Goal: Task Accomplishment & Management: Complete application form

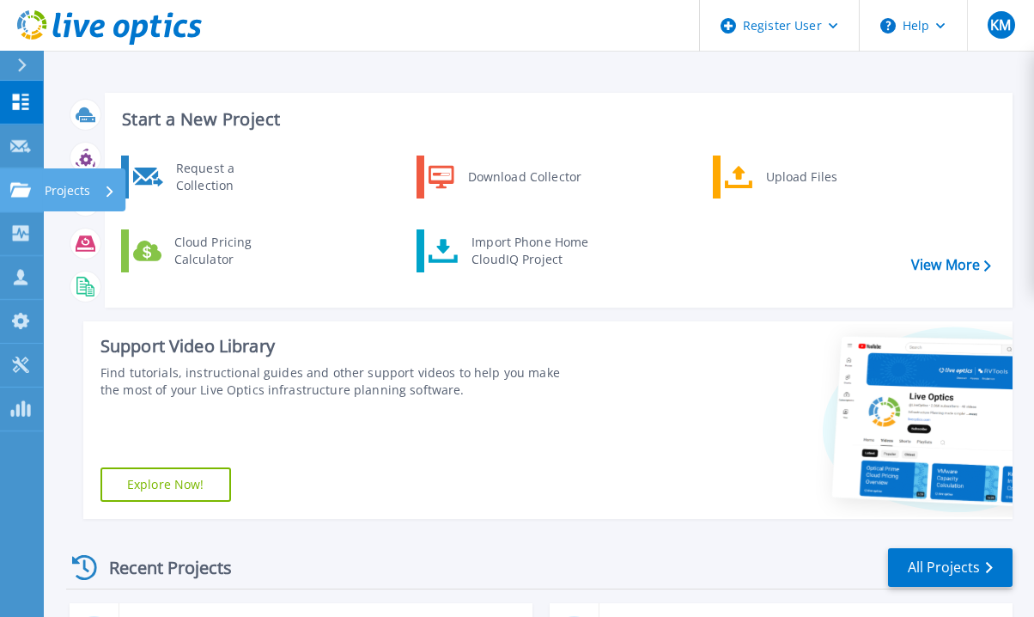
click at [19, 186] on icon at bounding box center [20, 189] width 21 height 15
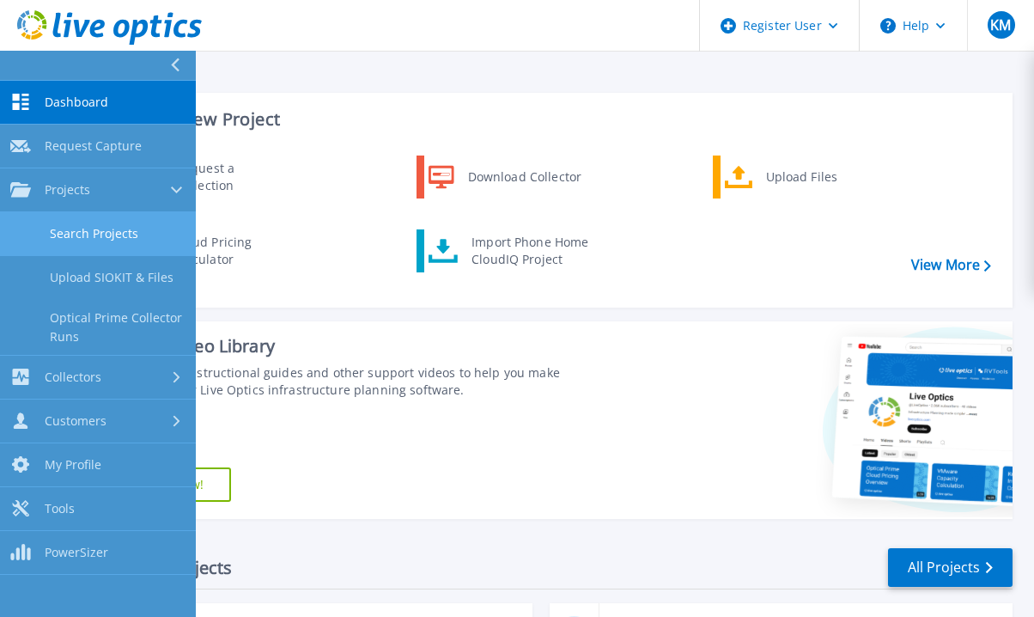
click at [115, 235] on link "Search Projects" at bounding box center [98, 234] width 196 height 44
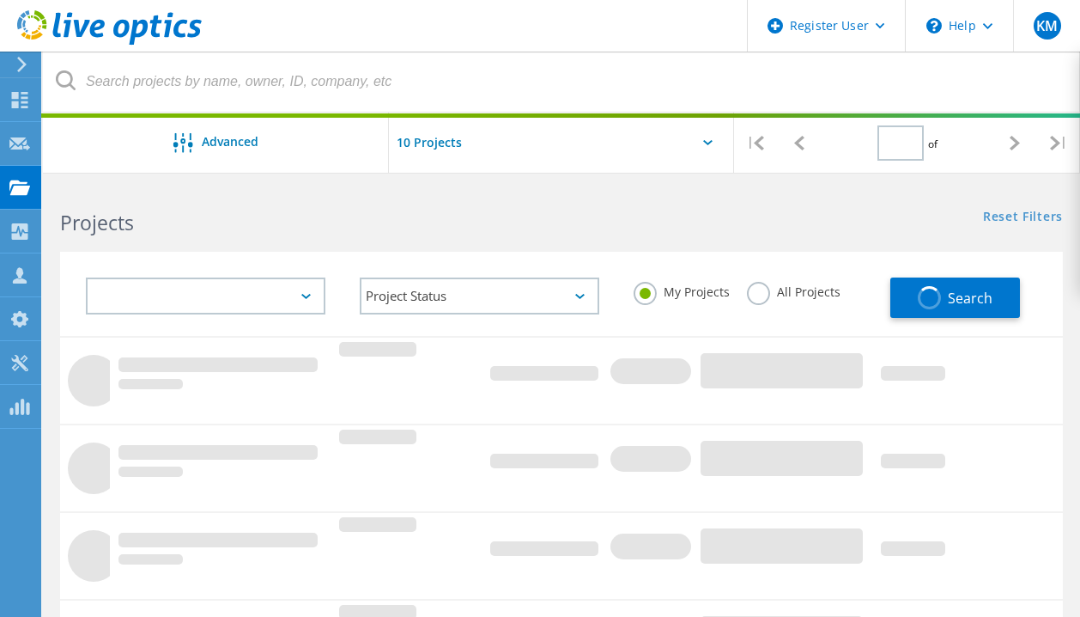
type input "1"
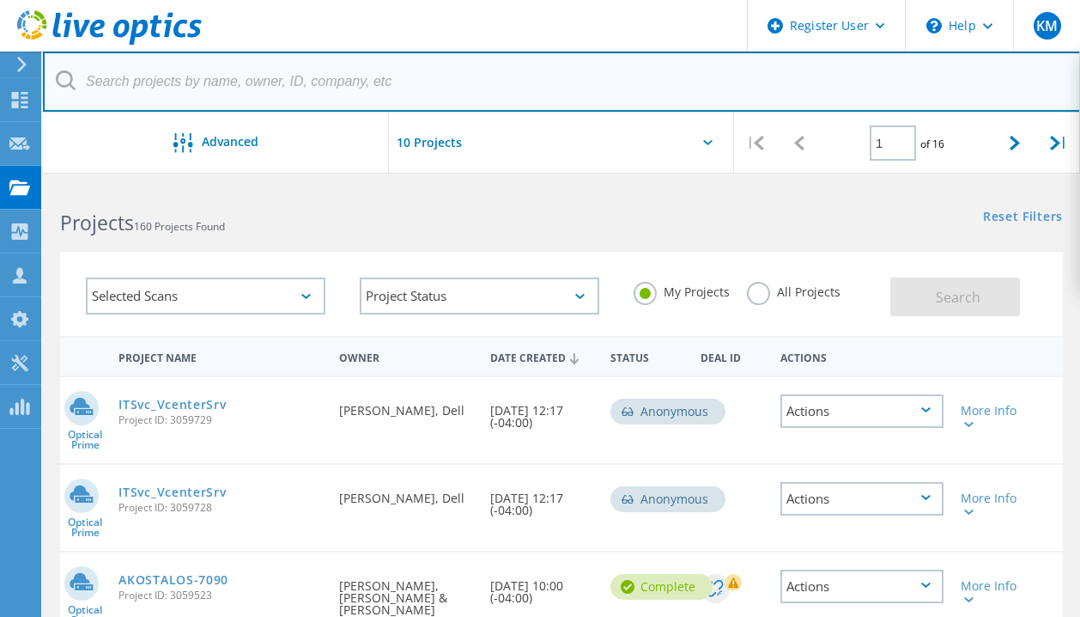
click at [215, 92] on input "text" at bounding box center [562, 82] width 1038 height 60
paste input "James Chatham <jchatham@edgewood.com>"
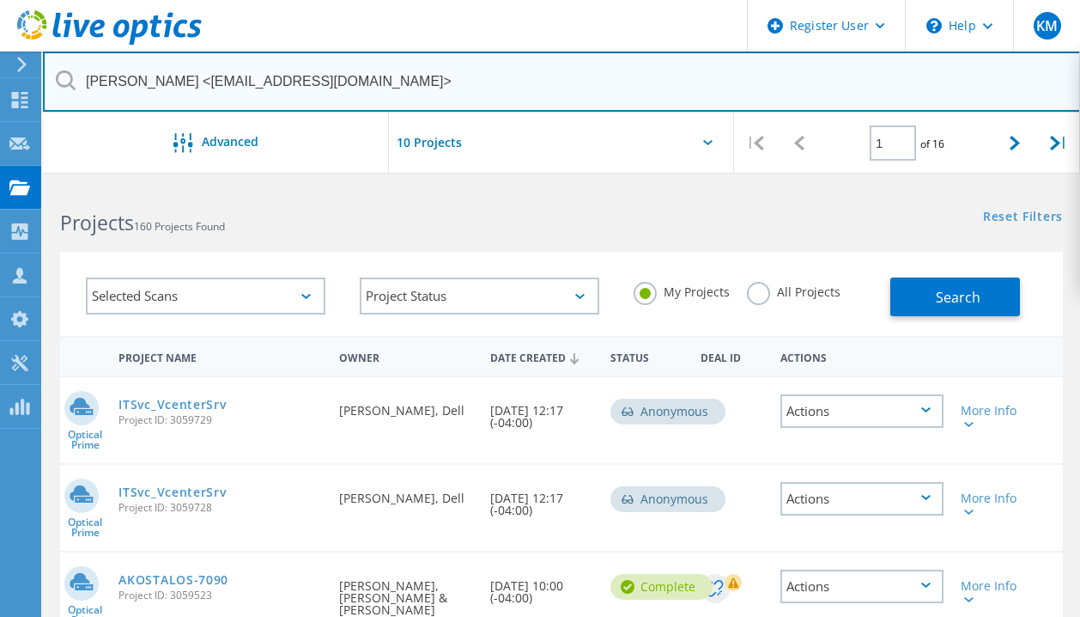
click at [199, 82] on input "James Chatham <jchatham@edgewood.com>" at bounding box center [562, 82] width 1038 height 60
drag, startPoint x: 198, startPoint y: 82, endPoint x: 63, endPoint y: 77, distance: 135.8
click at [63, 77] on div "James Chatham <jchatham@edgewood.com>" at bounding box center [561, 82] width 1037 height 61
click at [356, 84] on input "jchatham@edgewood.com>" at bounding box center [562, 82] width 1038 height 60
type input "jchatham@edgewood.com"
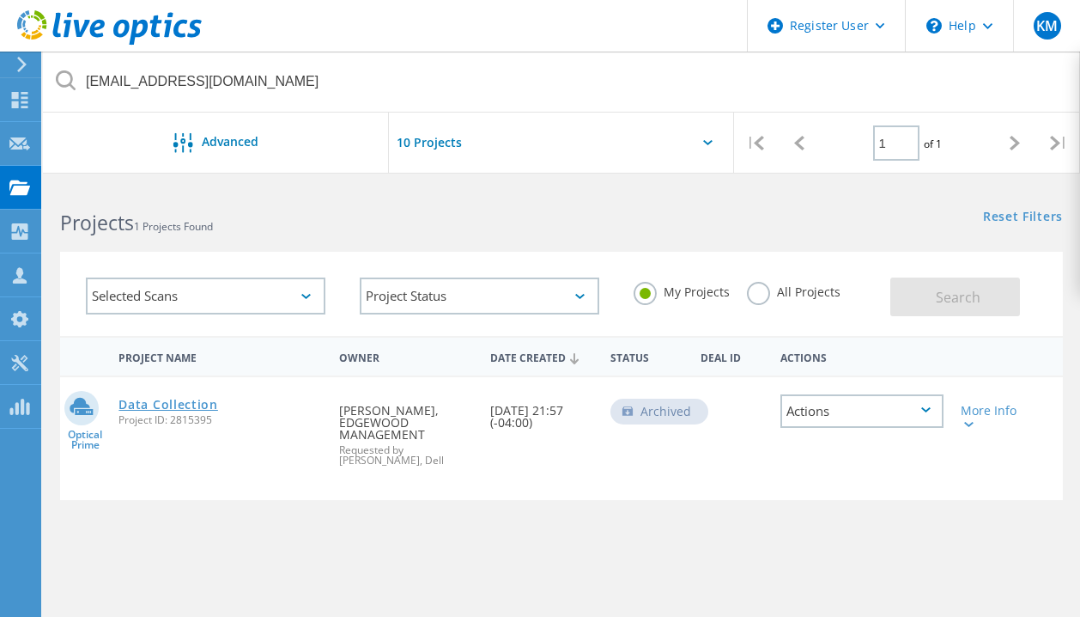
click at [181, 401] on link "Data Collection" at bounding box center [169, 404] width 100 height 12
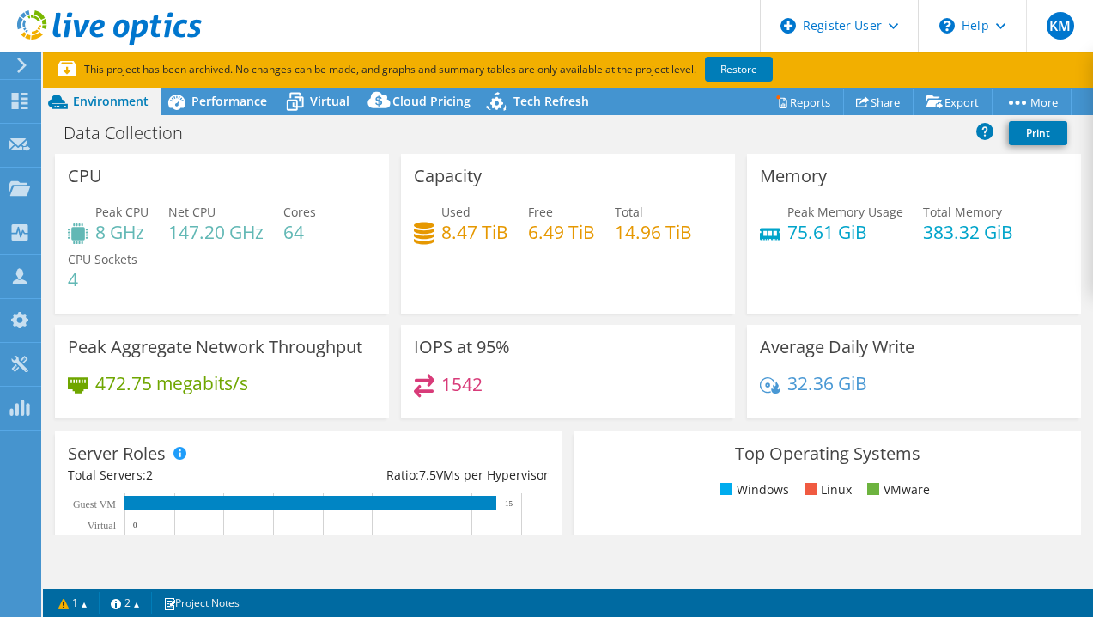
click at [263, 131] on div "Data Collection Print" at bounding box center [568, 133] width 1050 height 32
select select "USD"
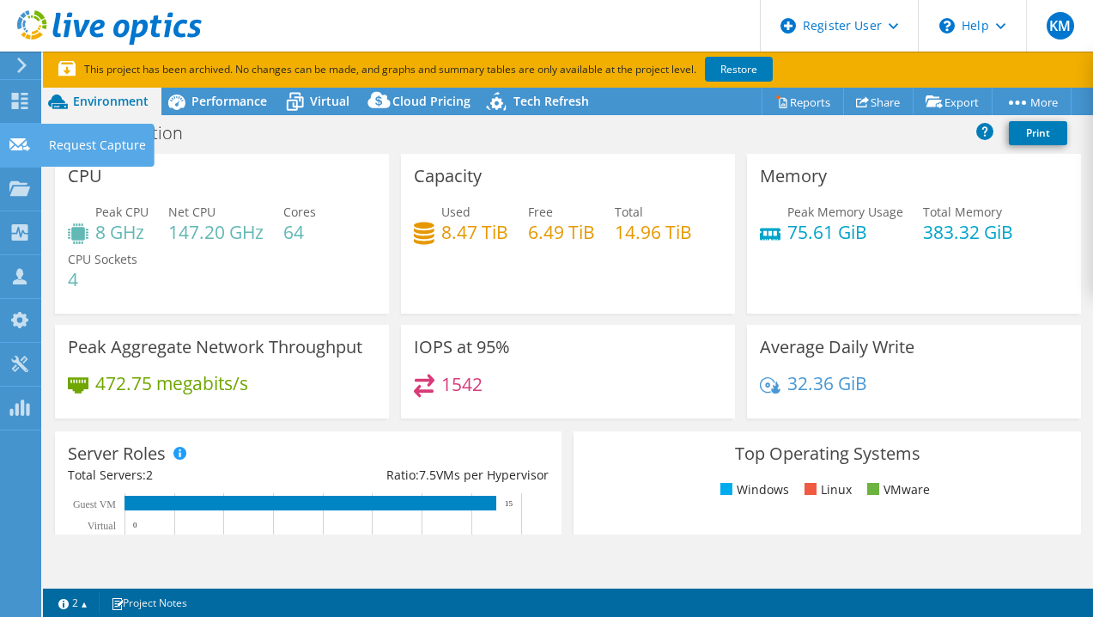
click at [13, 141] on use at bounding box center [19, 143] width 21 height 13
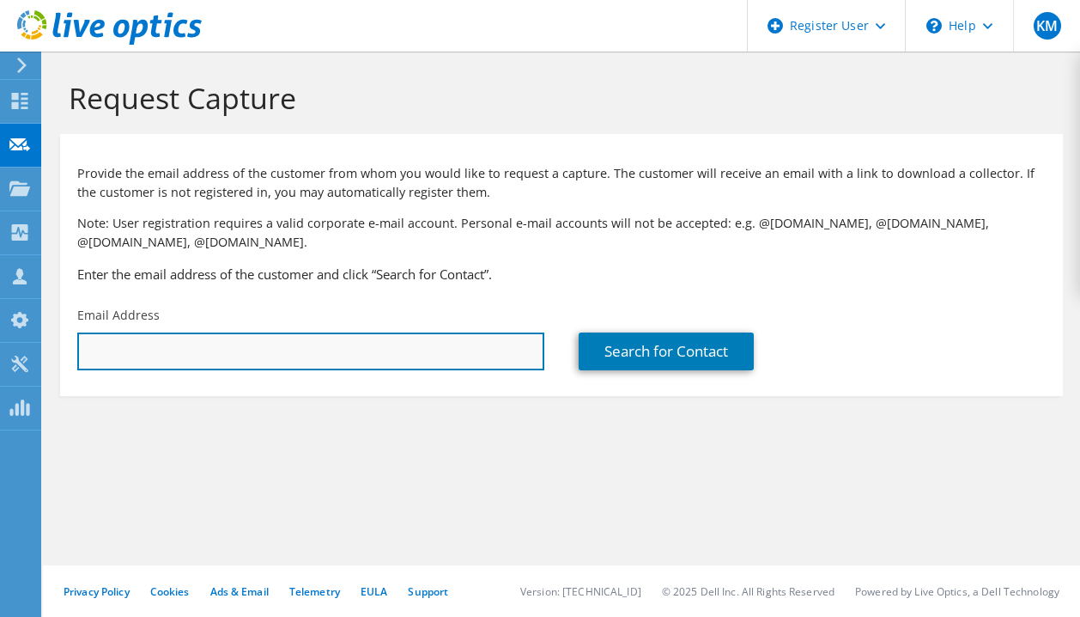
click at [195, 351] on input "text" at bounding box center [310, 351] width 467 height 38
paste input "[EMAIL_ADDRESS][DOMAIN_NAME]"
type input "[EMAIL_ADDRESS][DOMAIN_NAME]"
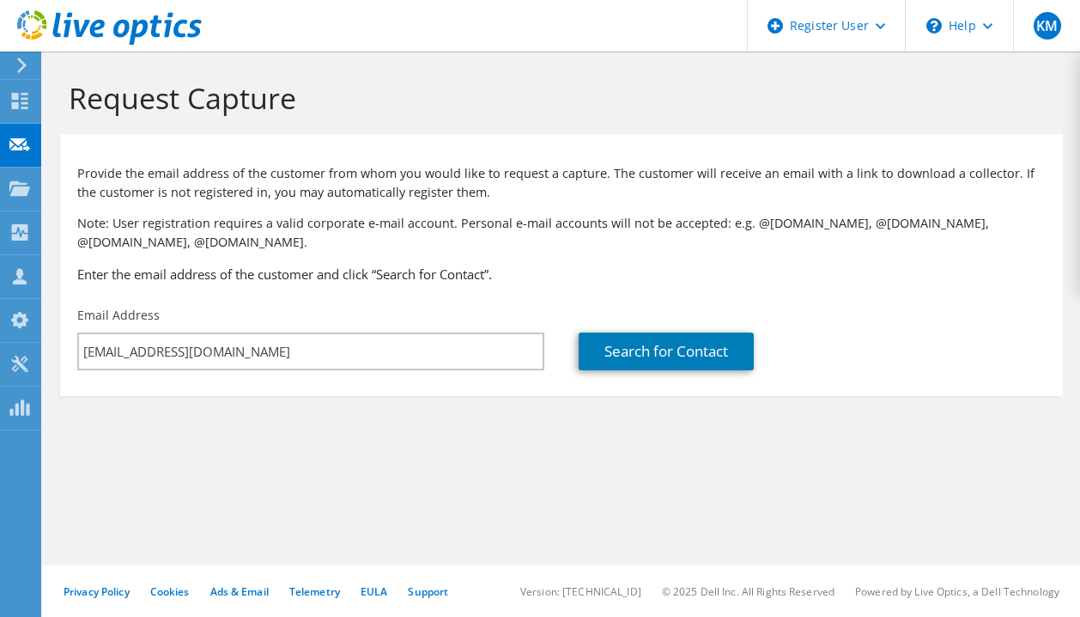
click at [539, 408] on section "Request Capture Provide the email address of the customer from whom you would l…" at bounding box center [561, 267] width 1037 height 430
click at [589, 380] on section "Provide the email address of the customer from whom you would like to request a…" at bounding box center [561, 265] width 1003 height 262
click at [605, 371] on div "Search for Contact" at bounding box center [813, 338] width 502 height 81
click at [620, 325] on div "Search for Contact" at bounding box center [813, 338] width 502 height 81
click at [626, 349] on link "Search for Contact" at bounding box center [666, 351] width 175 height 38
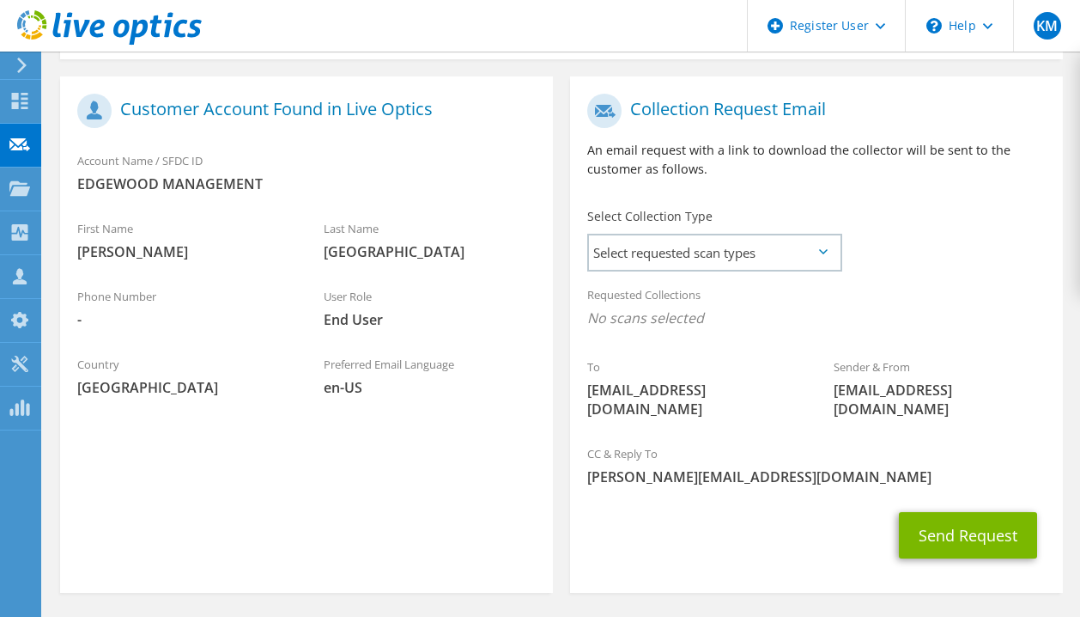
scroll to position [338, 0]
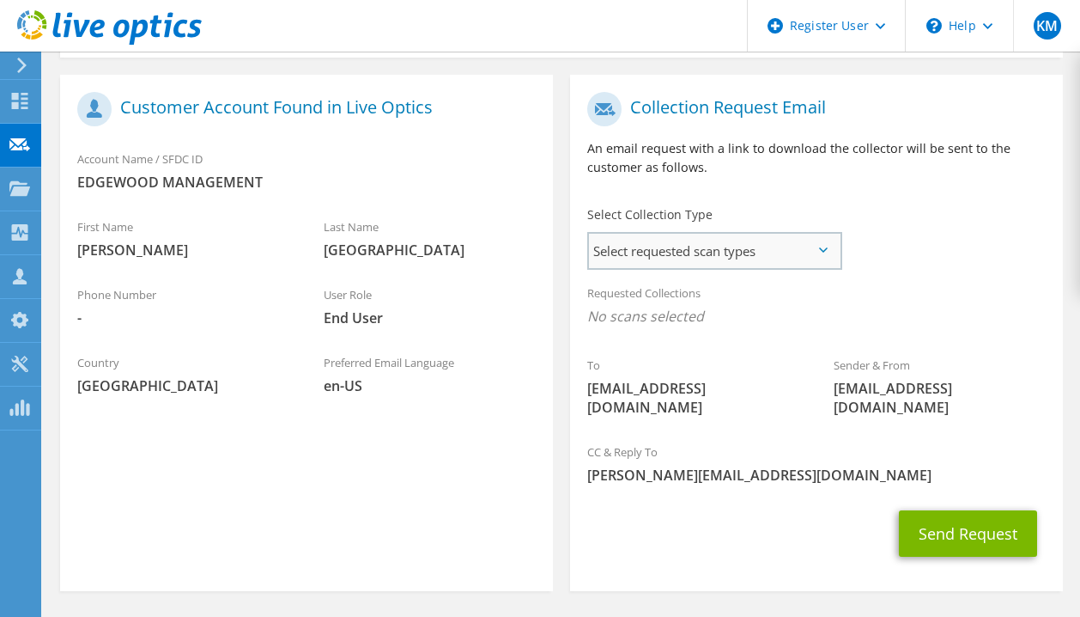
click at [706, 253] on span "Select requested scan types" at bounding box center [714, 251] width 251 height 34
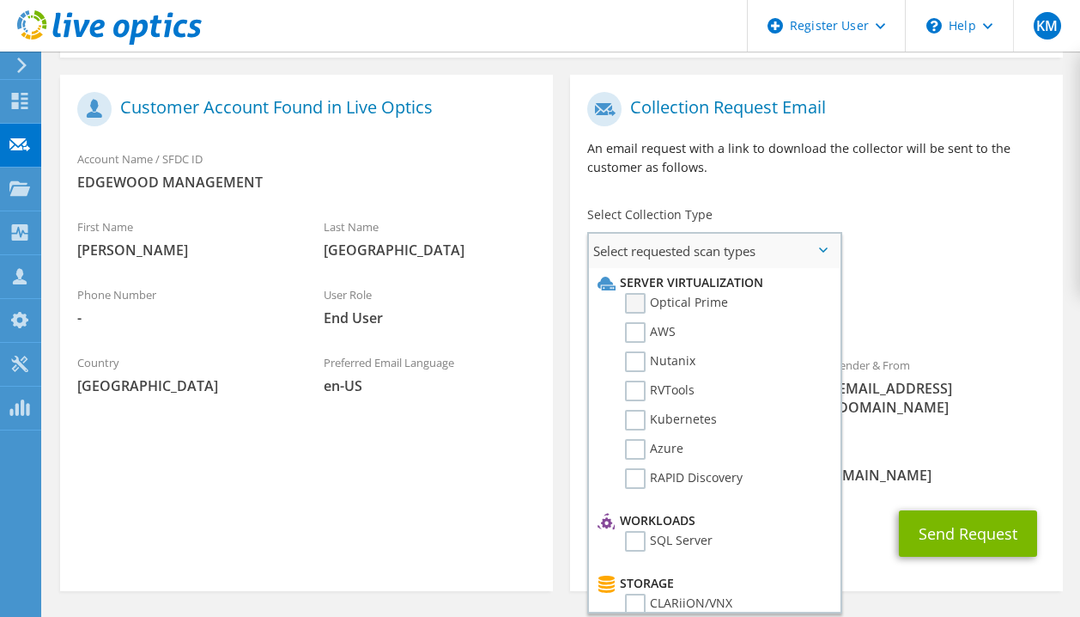
click at [636, 306] on label "Optical Prime" at bounding box center [676, 303] width 103 height 21
click at [0, 0] on input "Optical Prime" at bounding box center [0, 0] width 0 height 0
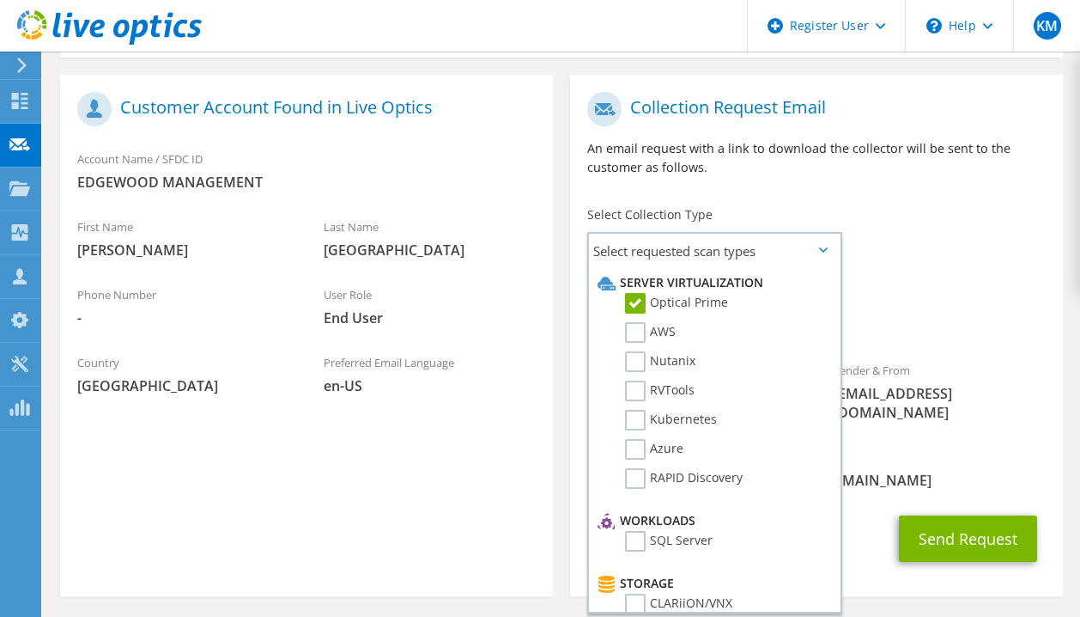
click at [891, 315] on span "Optical Prime" at bounding box center [816, 321] width 459 height 28
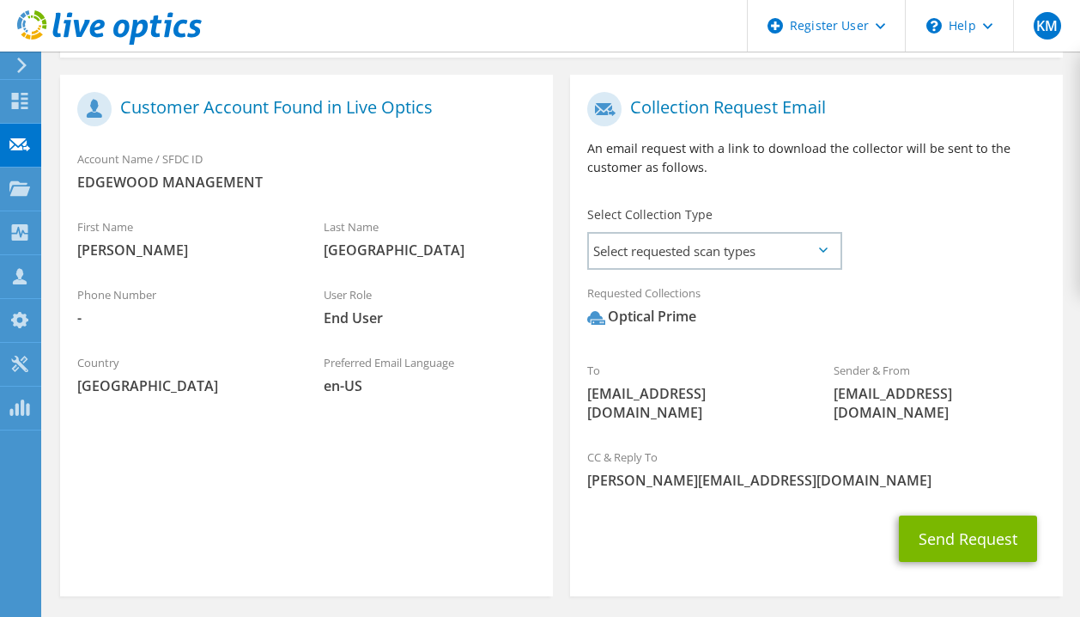
click at [307, 263] on div "Last Name Chatham" at bounding box center [430, 238] width 246 height 59
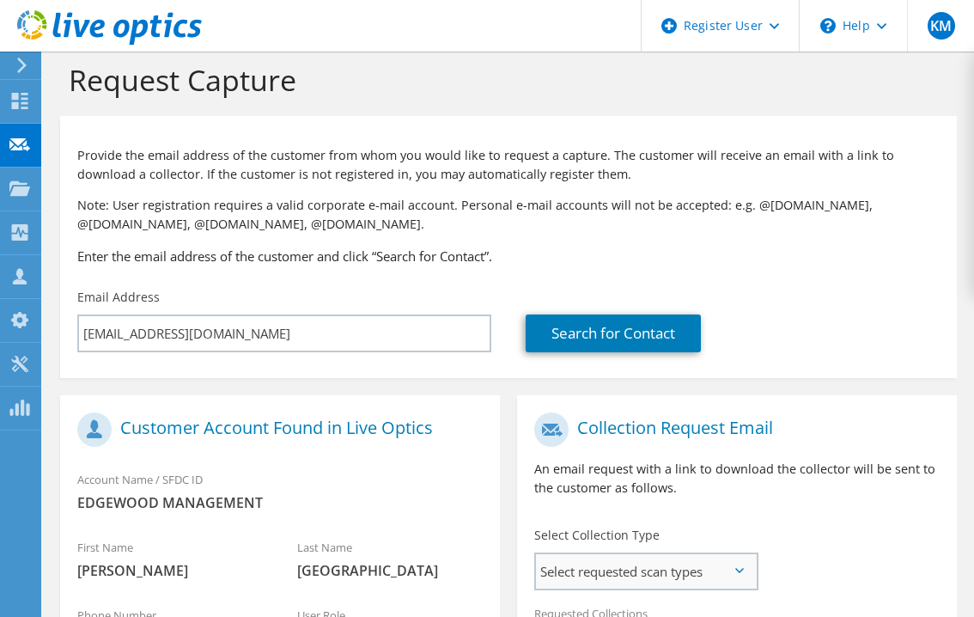
scroll to position [0, 0]
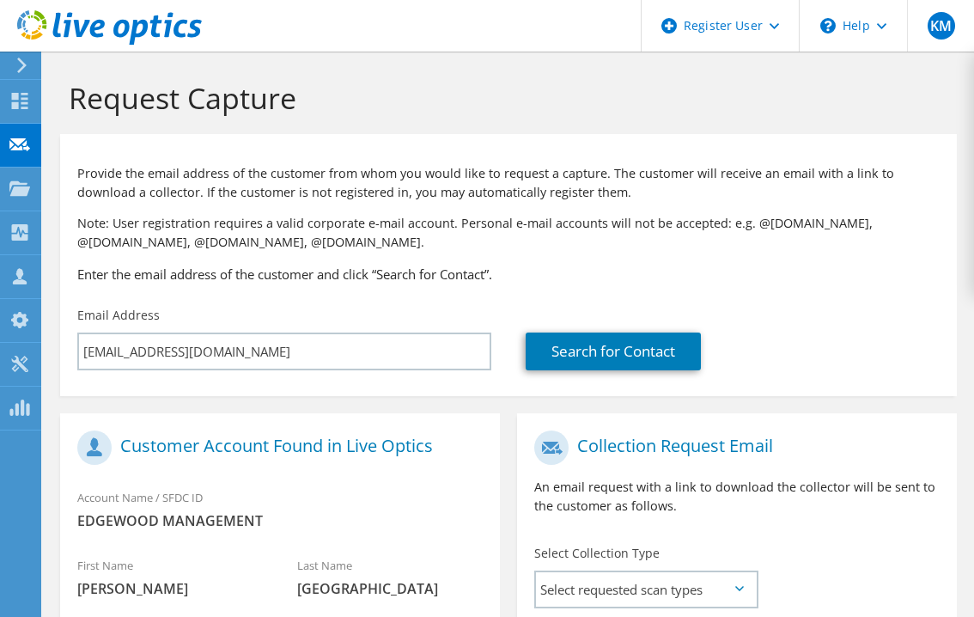
click at [255, 118] on div "Request Capture" at bounding box center [509, 93] width 914 height 82
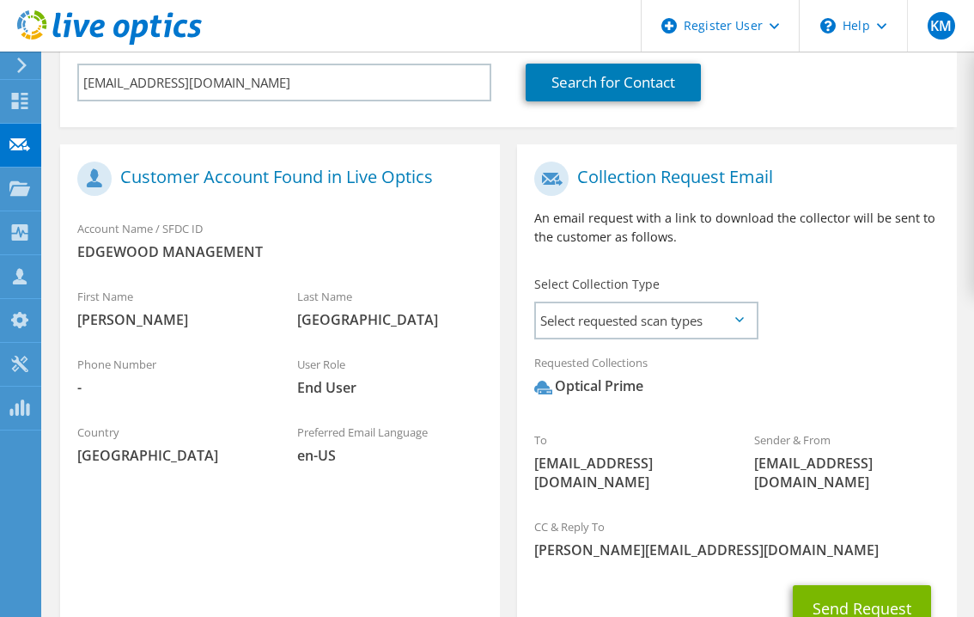
scroll to position [268, 0]
click at [269, 215] on div "Account Name / SFDC ID EDGEWOOD MANAGEMENT" at bounding box center [280, 240] width 440 height 59
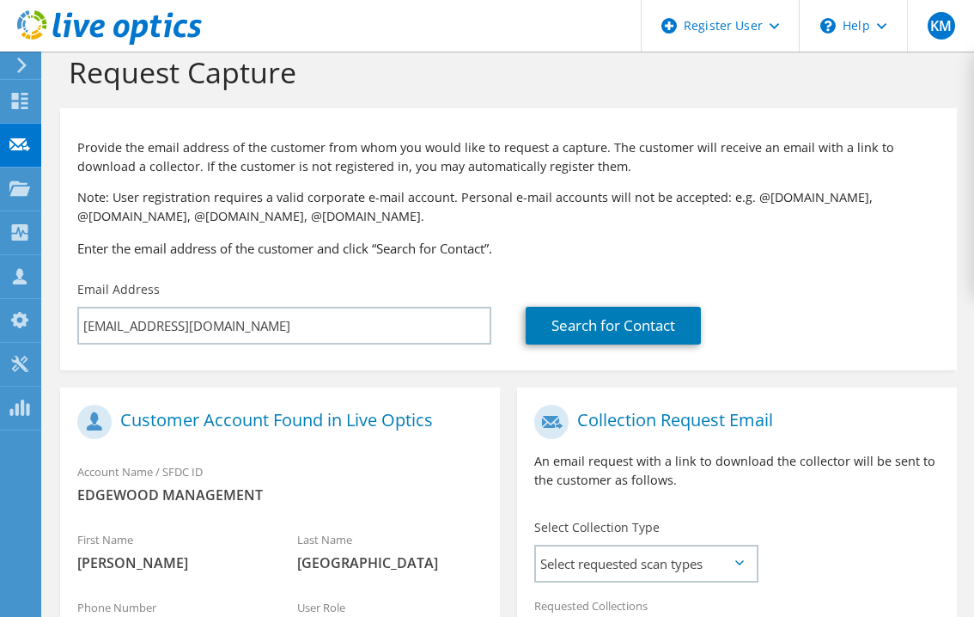
scroll to position [386, 0]
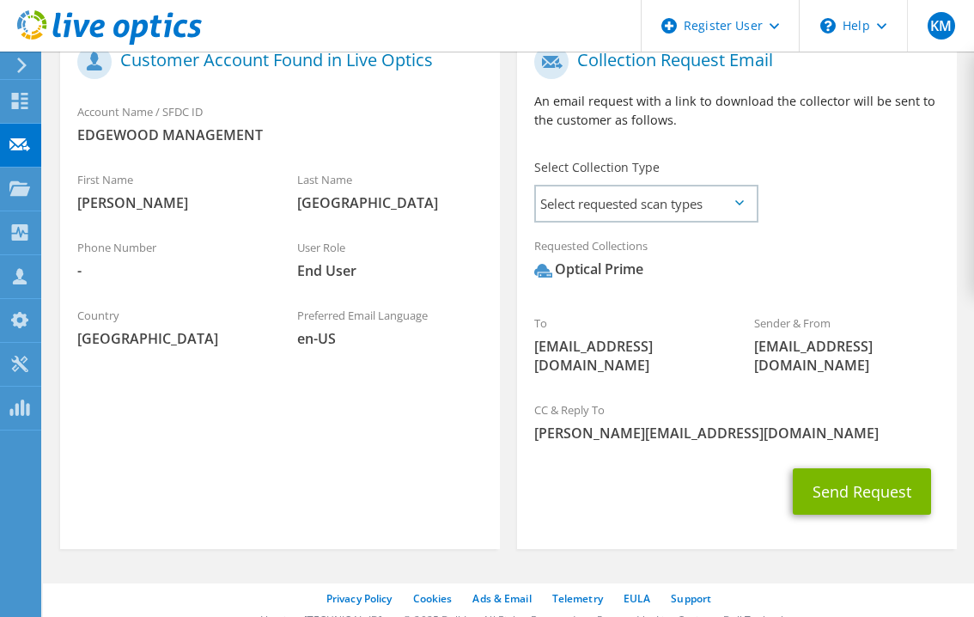
click at [236, 191] on div "First Name James" at bounding box center [170, 190] width 220 height 59
click at [161, 324] on div "Country United States" at bounding box center [170, 326] width 220 height 59
click at [853, 469] on button "Send Request" at bounding box center [862, 491] width 138 height 46
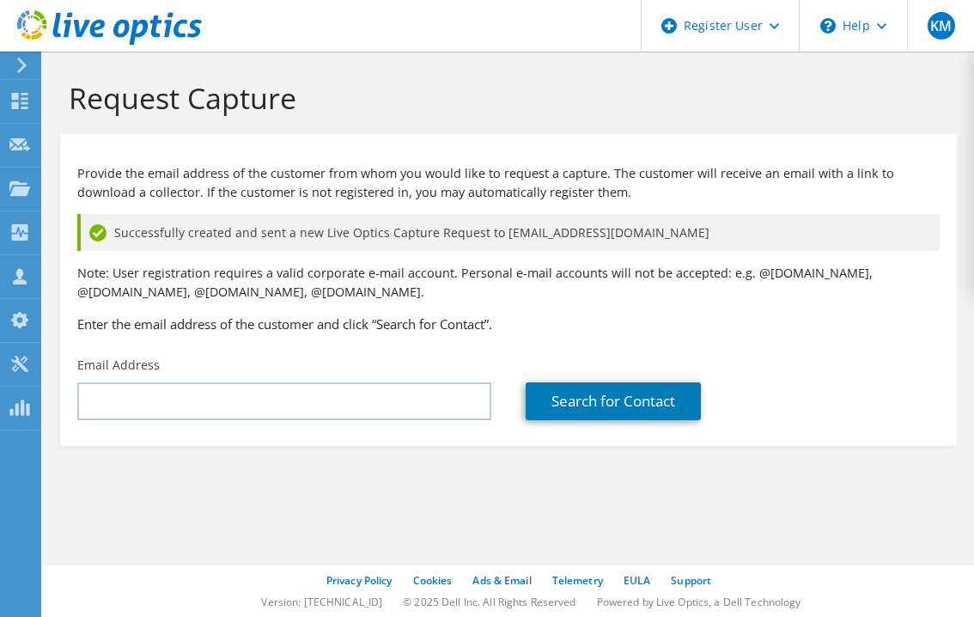
click at [192, 526] on section "Request Capture Provide the email address of the customer from whom you would l…" at bounding box center [508, 292] width 931 height 480
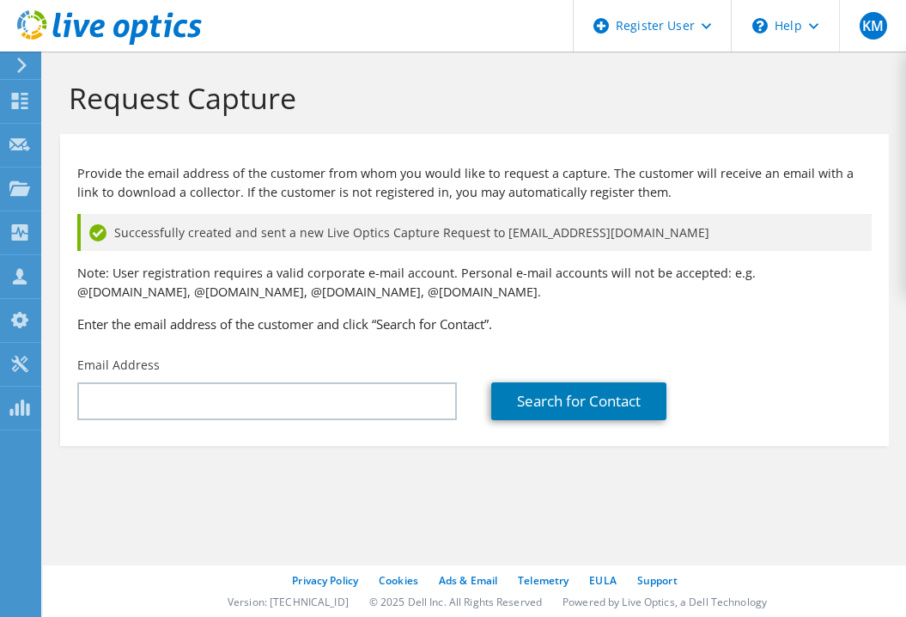
click at [350, 143] on div "Provide the email address of the customer from whom you would like to request a…" at bounding box center [474, 245] width 829 height 205
